Goal: Transaction & Acquisition: Purchase product/service

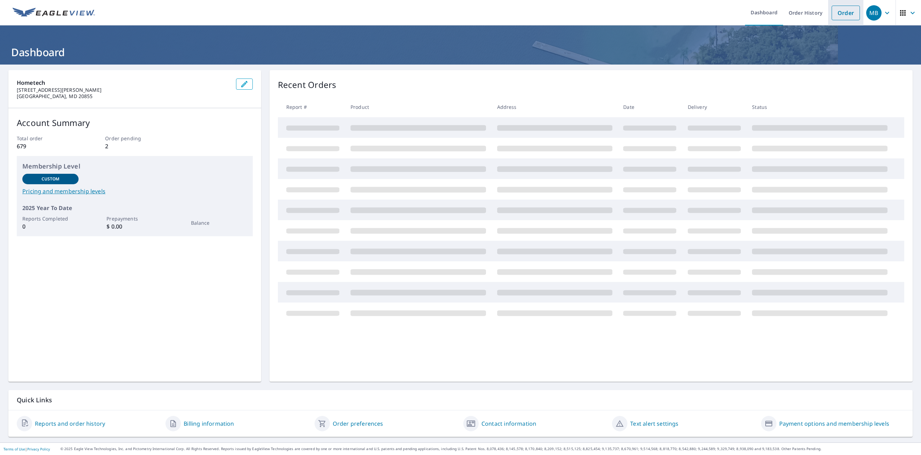
click at [843, 14] on link "Order" at bounding box center [846, 13] width 28 height 15
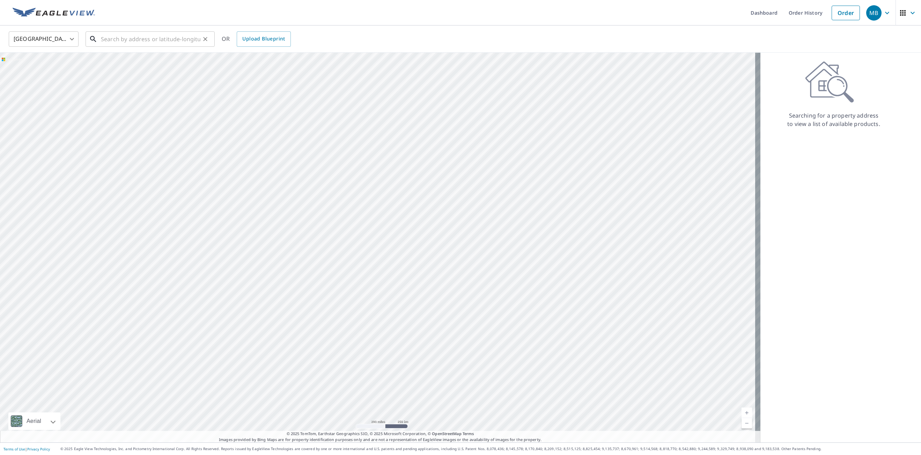
click at [144, 47] on div "​" at bounding box center [150, 38] width 129 height 15
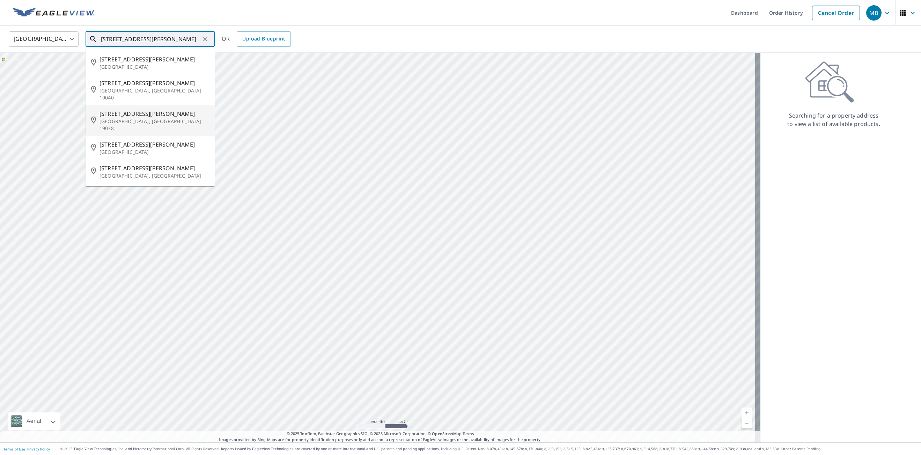
click at [127, 118] on p "[GEOGRAPHIC_DATA], [GEOGRAPHIC_DATA] 19038" at bounding box center [155, 125] width 110 height 14
type input "[STREET_ADDRESS][PERSON_NAME]"
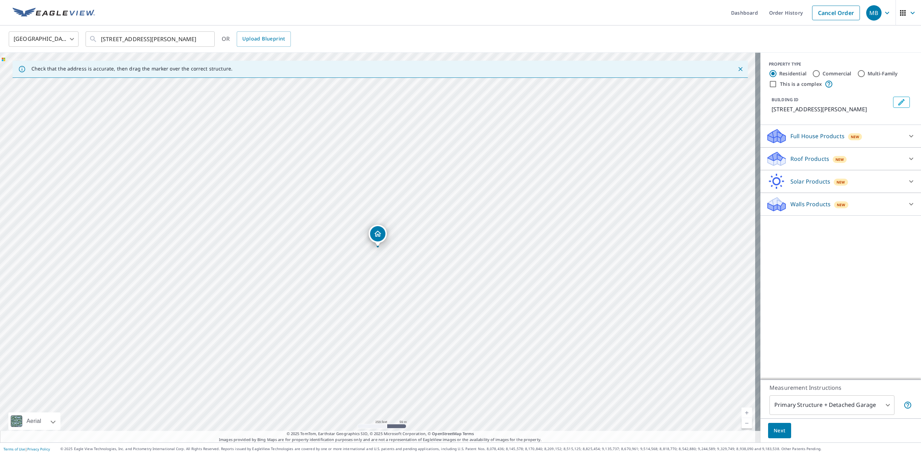
click at [804, 204] on p "Walls Products" at bounding box center [810, 204] width 40 height 8
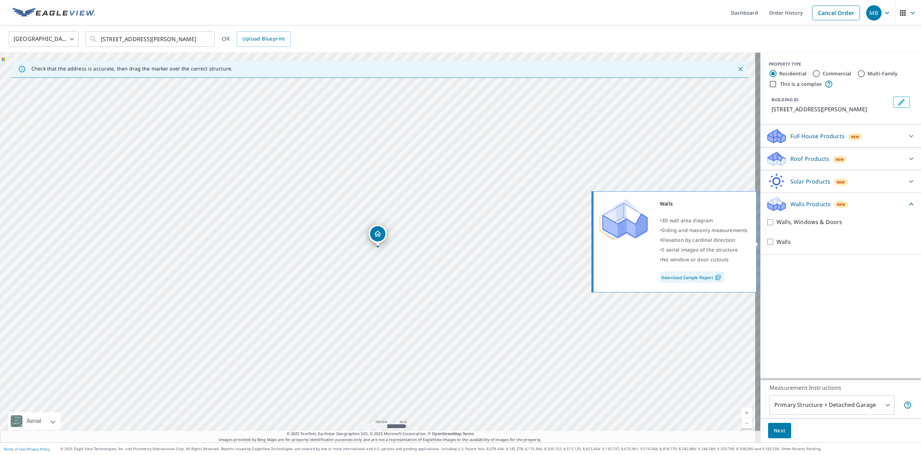
click at [776, 244] on p "Walls" at bounding box center [783, 242] width 14 height 9
click at [773, 244] on input "Walls" at bounding box center [771, 242] width 10 height 8
checkbox input "true"
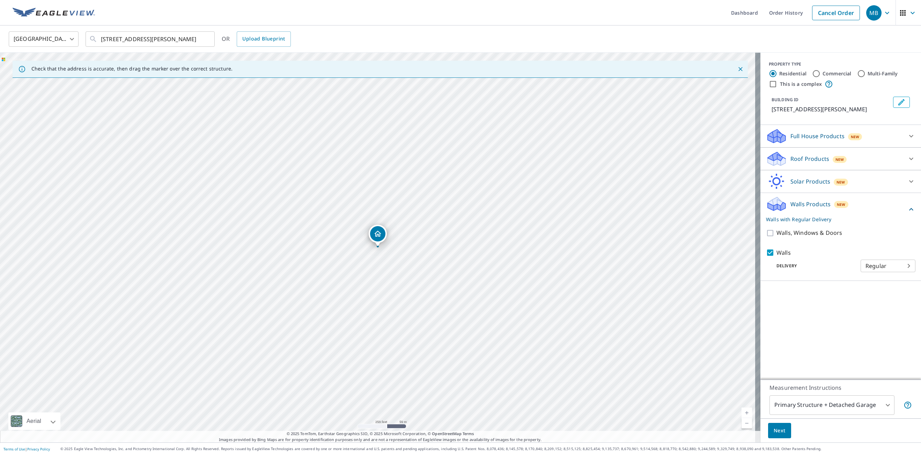
click at [776, 432] on span "Next" at bounding box center [780, 431] width 12 height 9
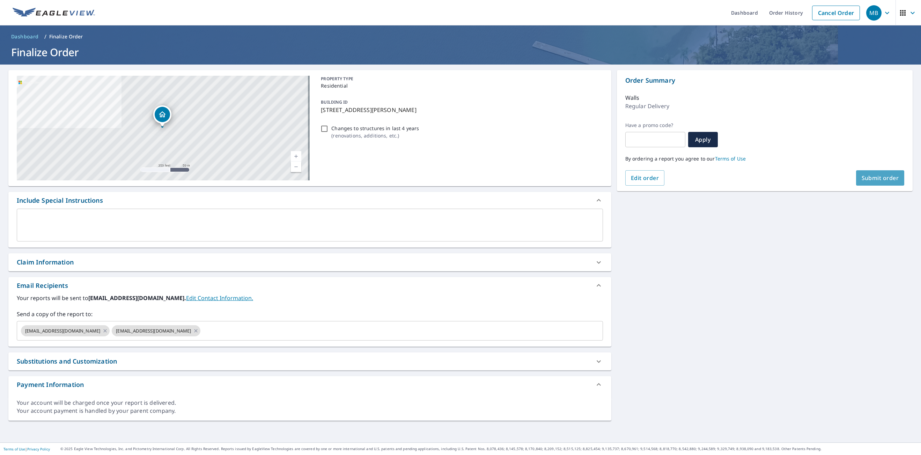
click at [881, 173] on button "Submit order" at bounding box center [880, 177] width 49 height 15
